Goal: Task Accomplishment & Management: Use online tool/utility

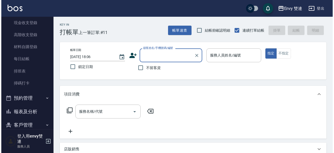
scroll to position [75, 0]
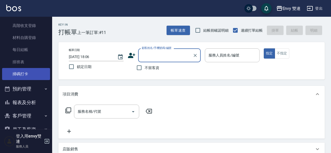
click at [32, 75] on link "掃碼打卡" at bounding box center [26, 74] width 48 height 12
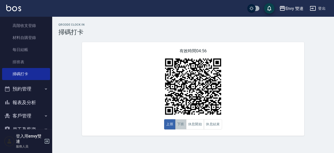
click at [183, 124] on button "下班" at bounding box center [180, 124] width 11 height 10
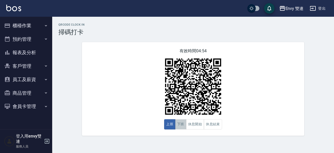
click at [183, 123] on button "下班" at bounding box center [180, 124] width 11 height 10
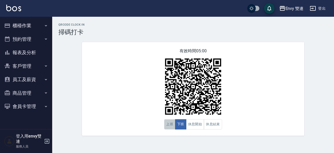
click at [173, 123] on button "上班" at bounding box center [169, 124] width 11 height 10
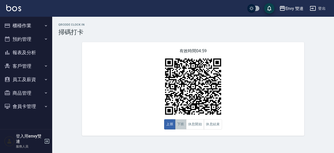
click at [180, 124] on button "下班" at bounding box center [180, 124] width 11 height 10
